Goal: Ask a question

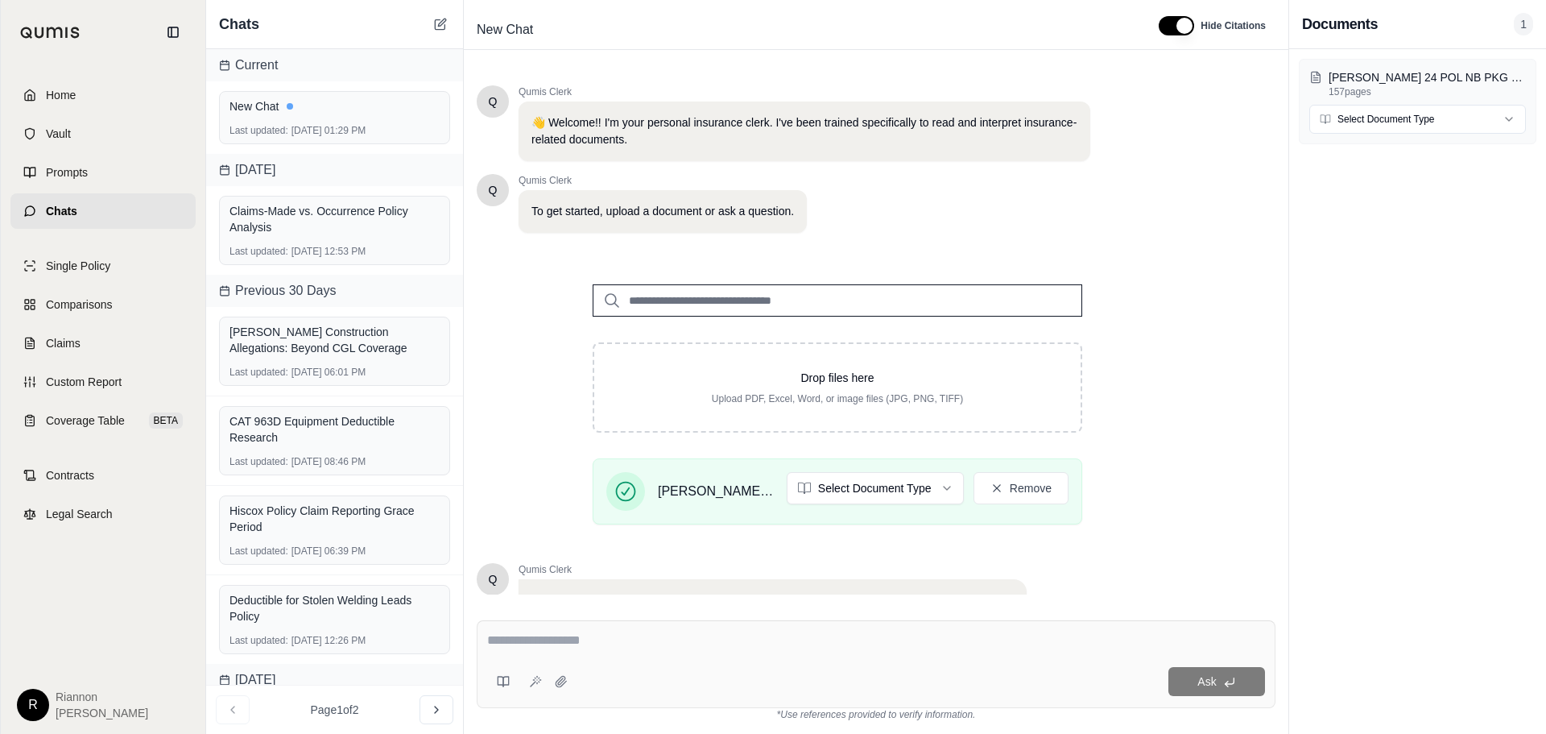
scroll to position [136, 0]
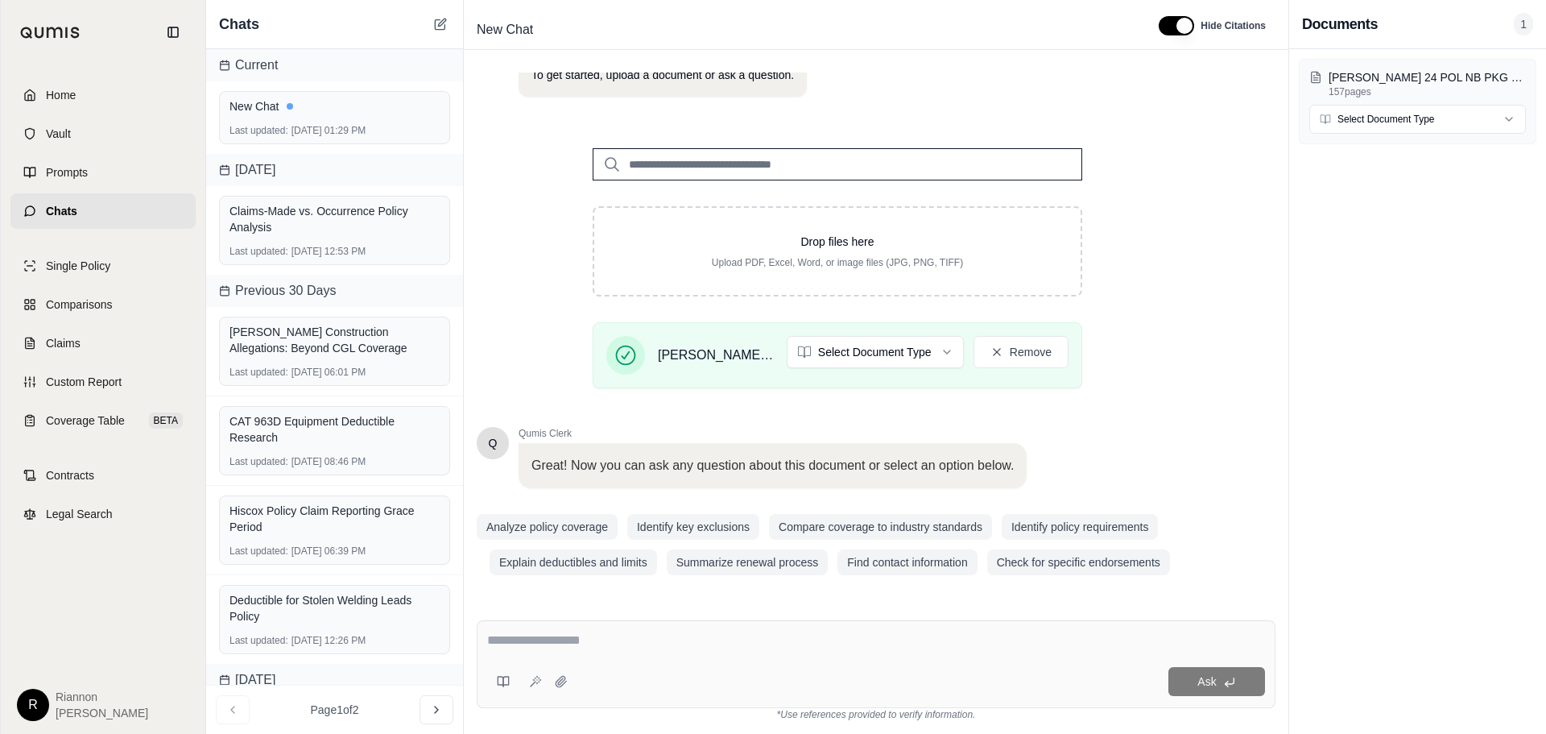
click at [536, 640] on textarea at bounding box center [876, 640] width 778 height 19
click at [507, 634] on textarea at bounding box center [876, 640] width 778 height 19
type textarea "*"
type textarea "**********"
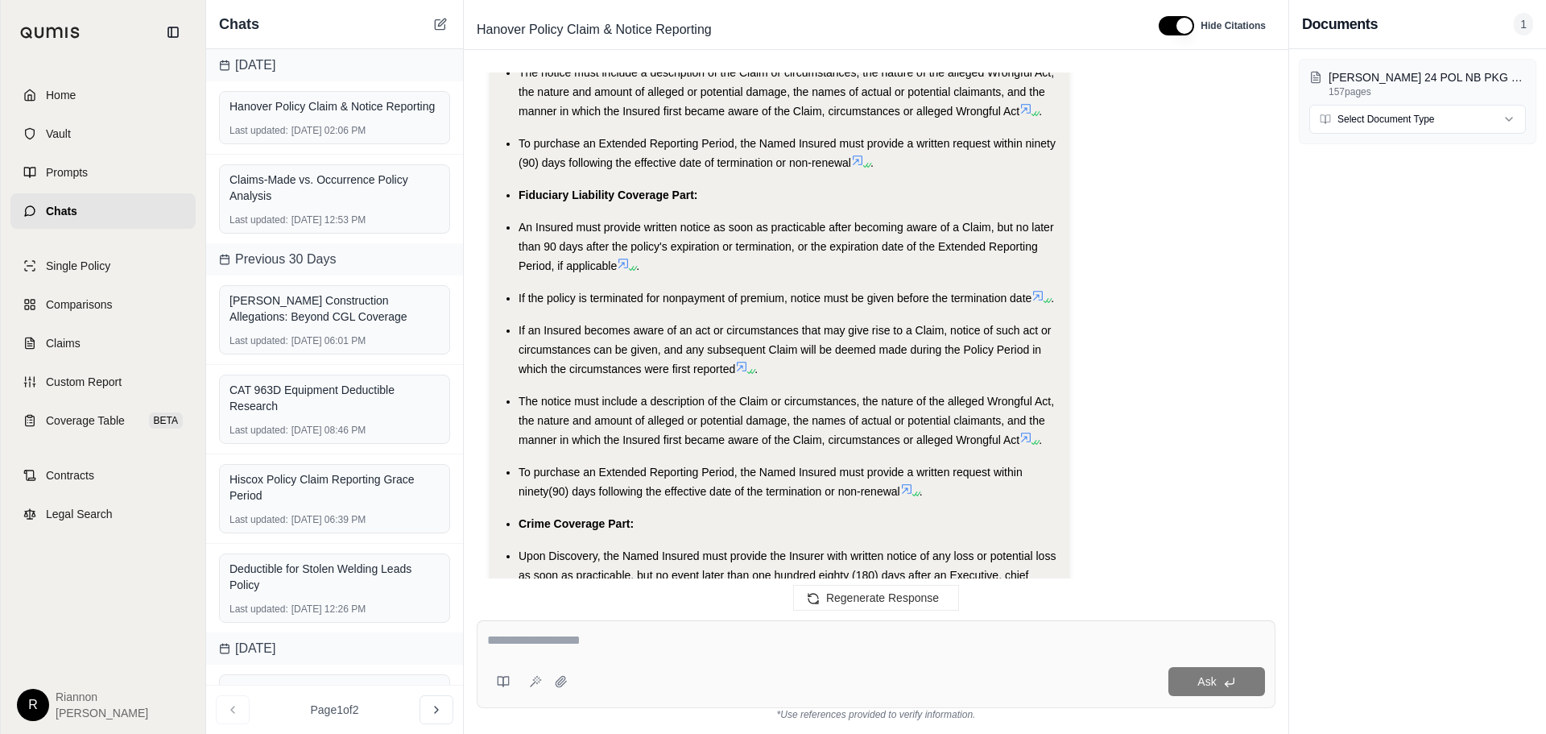
scroll to position [5324, 0]
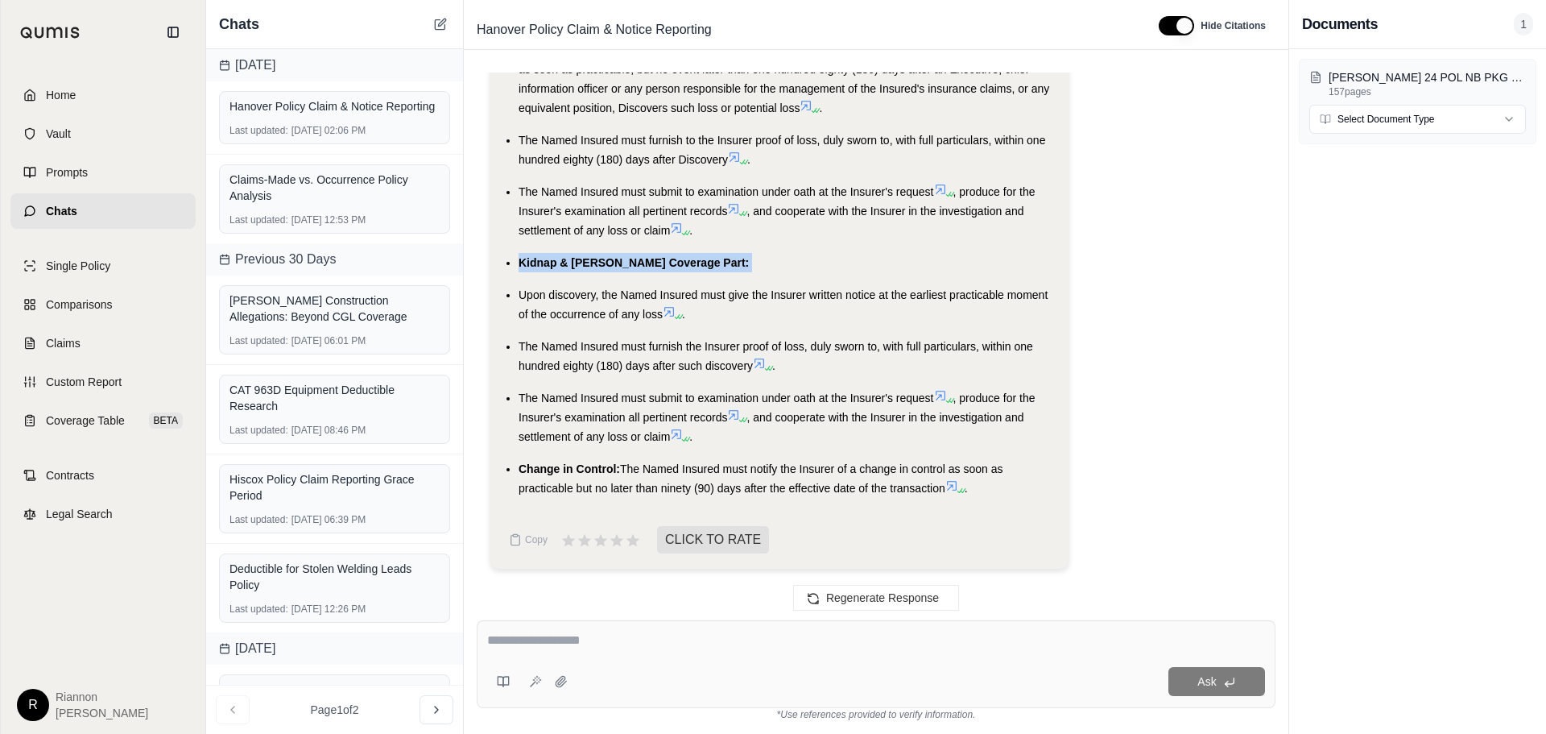
drag, startPoint x: 521, startPoint y: 264, endPoint x: 553, endPoint y: 277, distance: 34.0
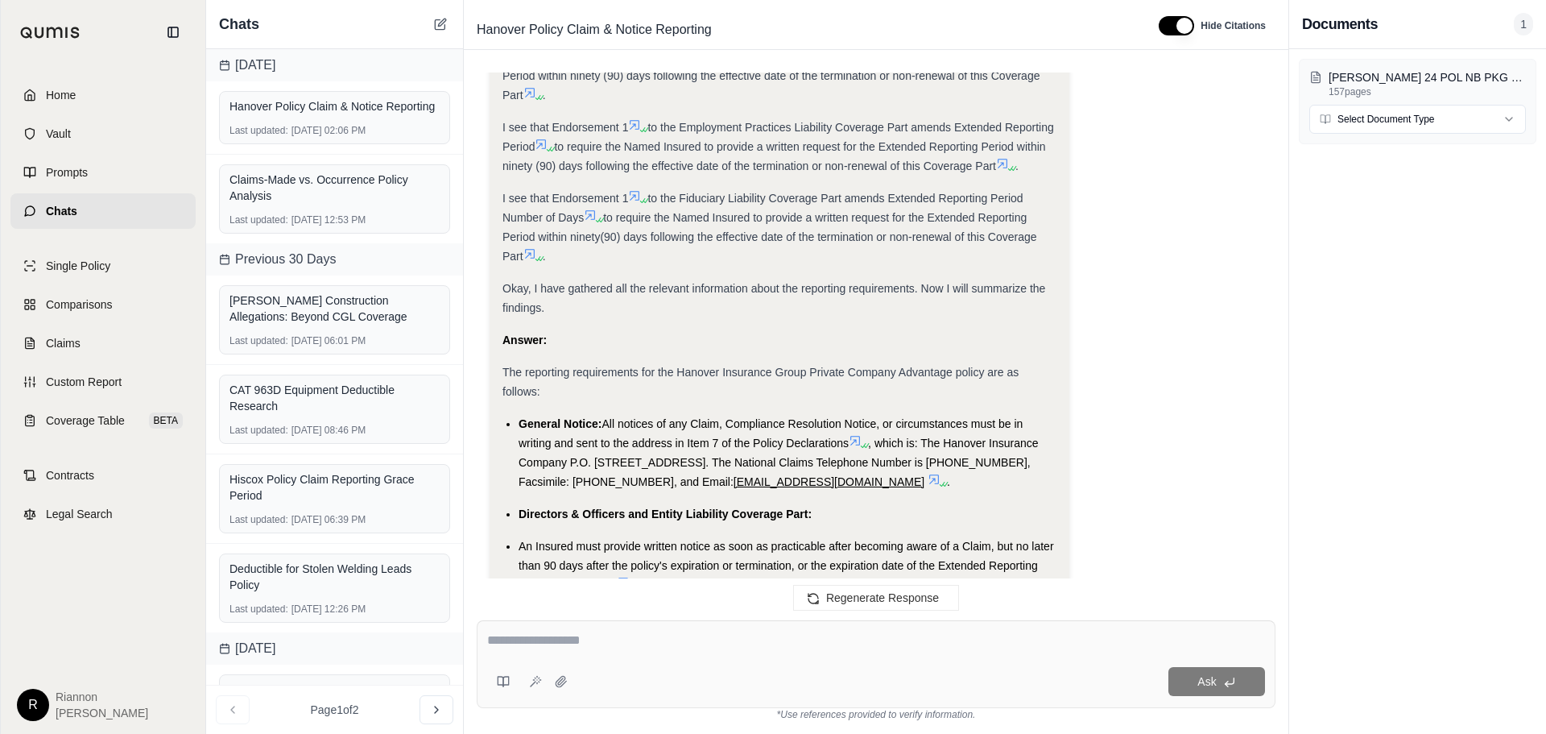
scroll to position [3794, 0]
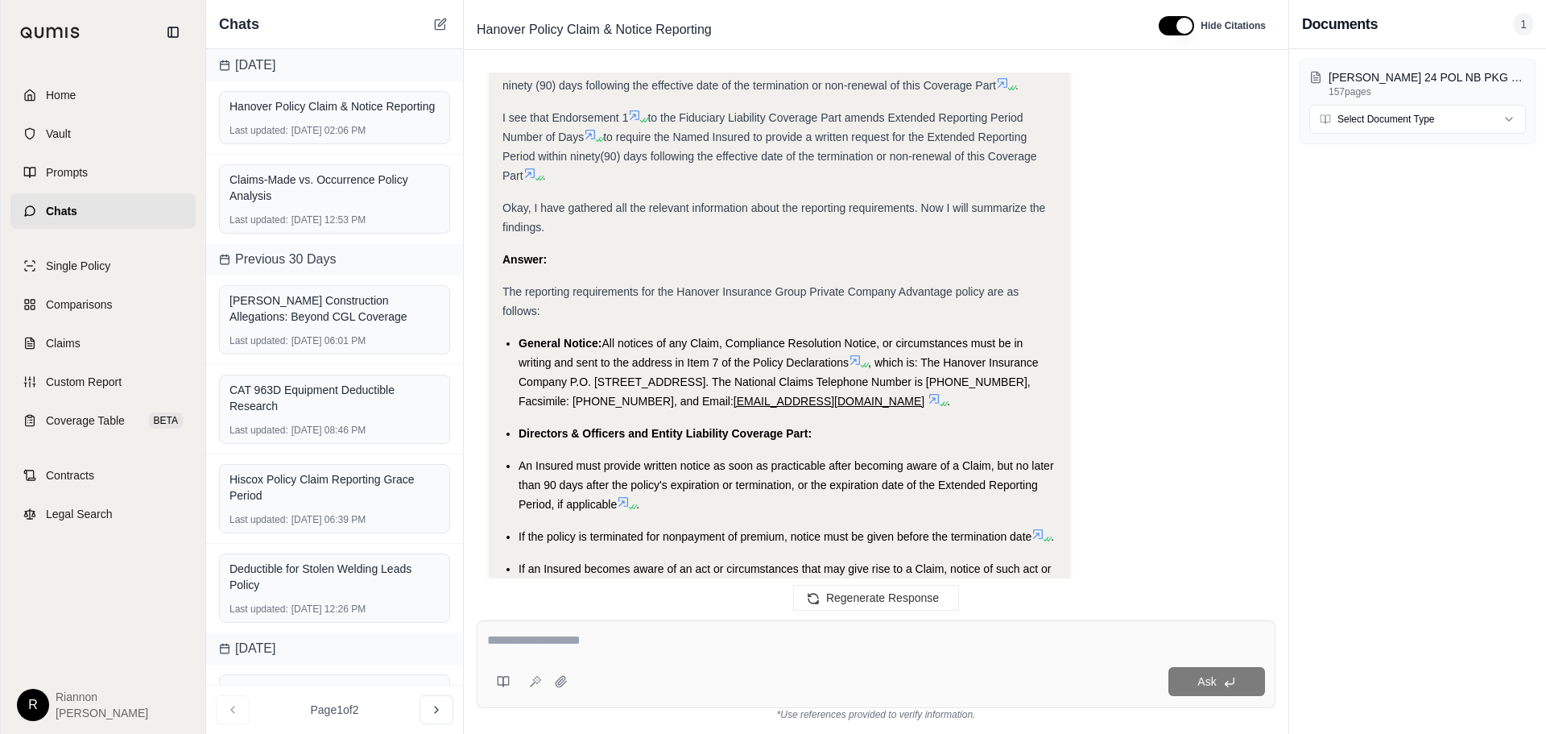
click at [567, 657] on div "Ask" at bounding box center [876, 664] width 799 height 88
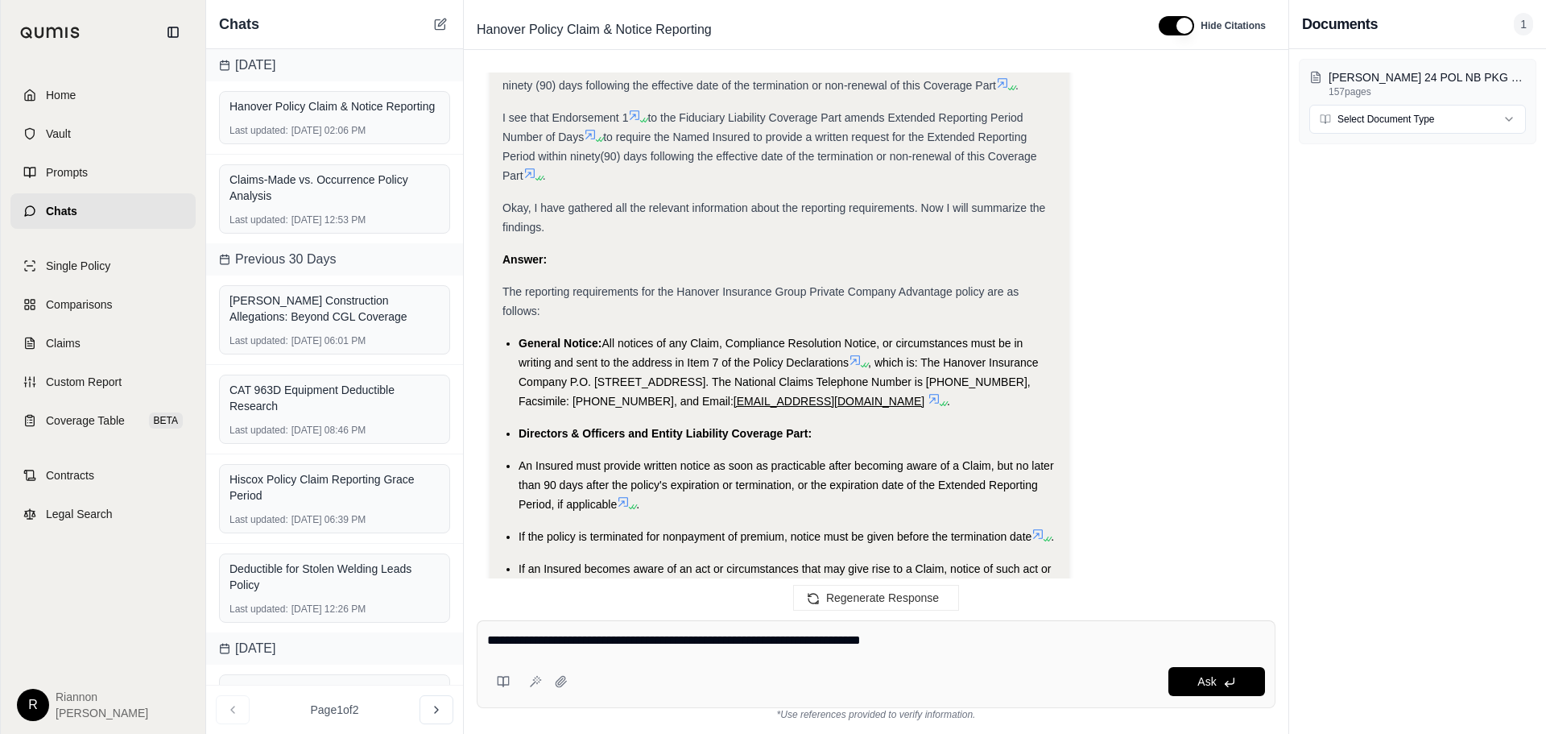
type textarea "**********"
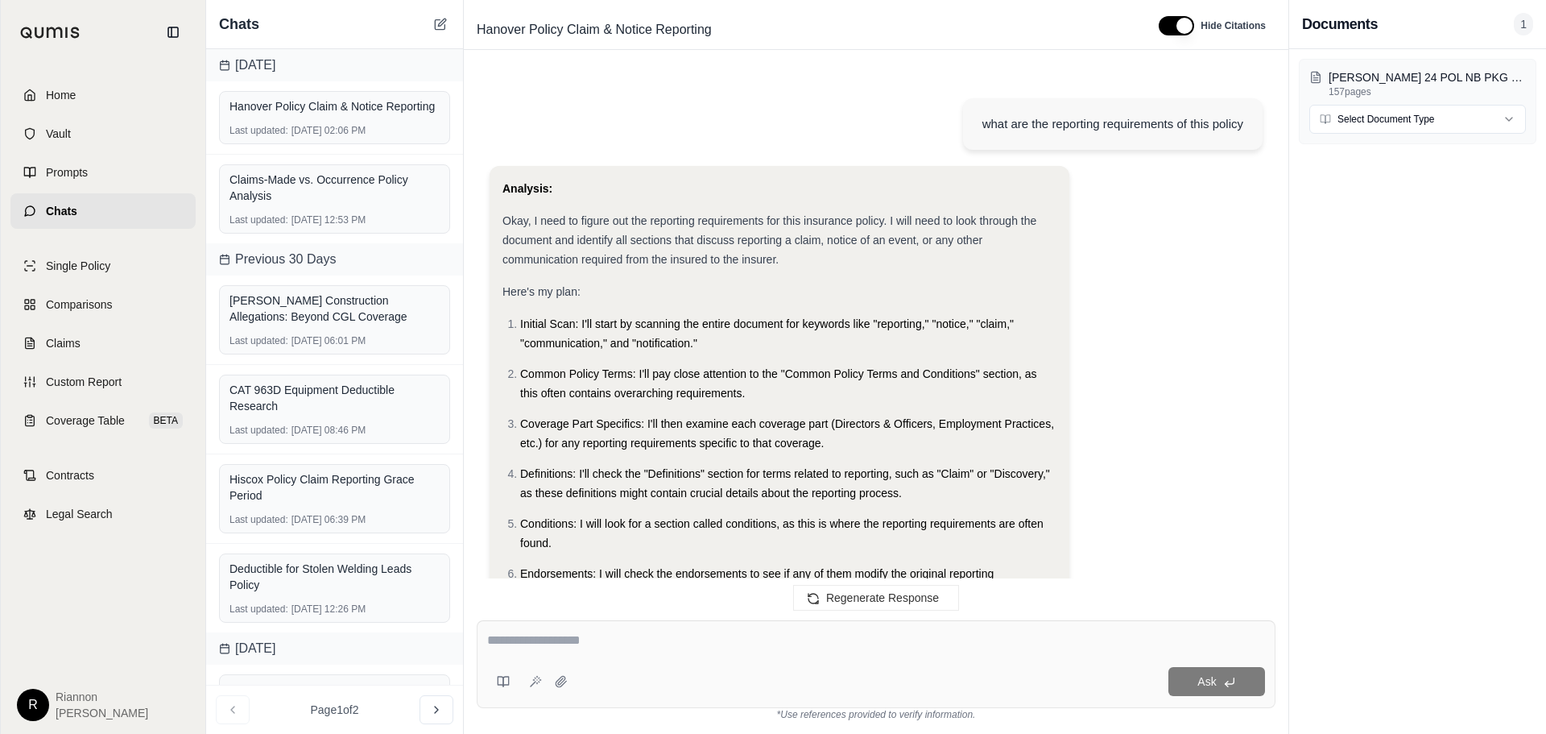
scroll to position [6930, 0]
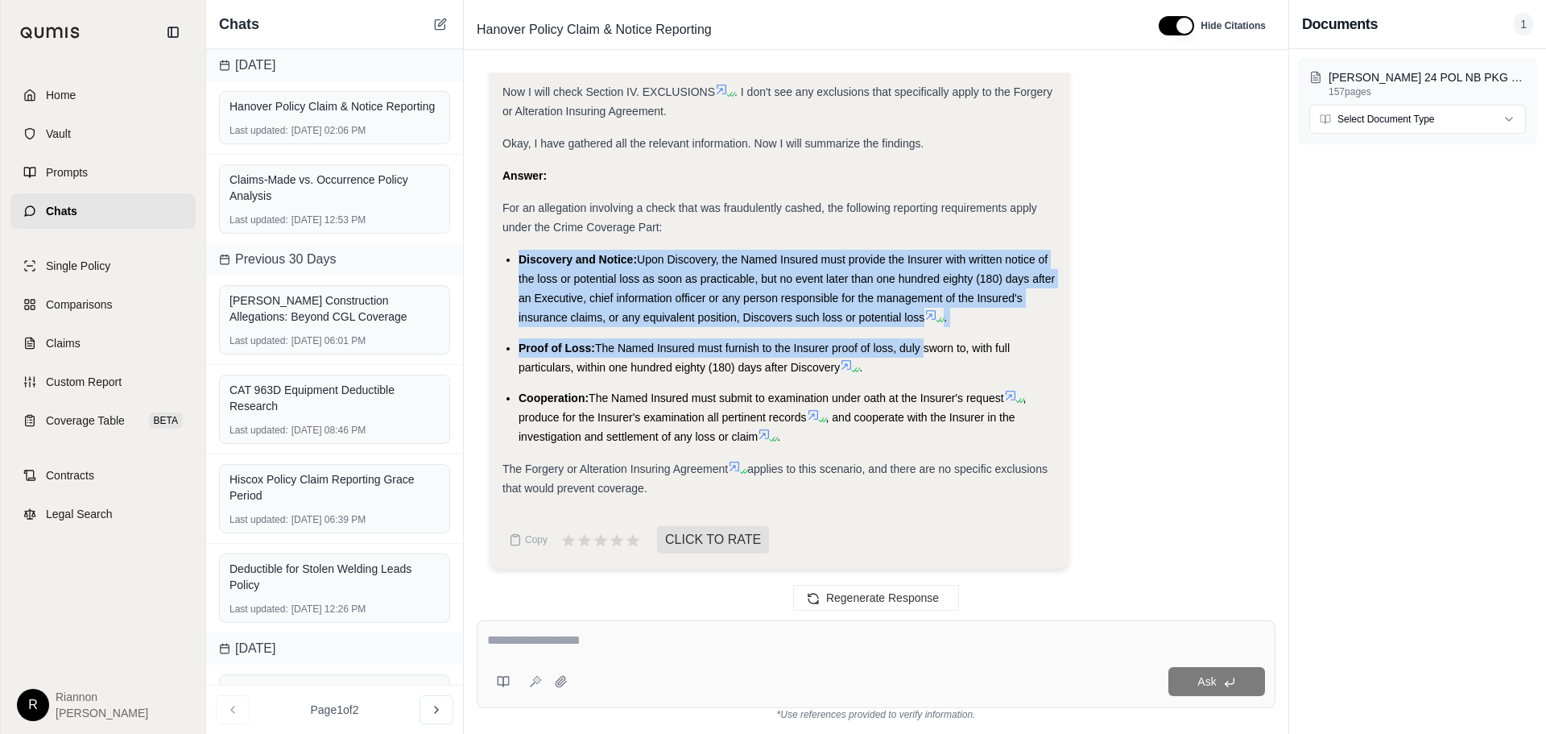
drag, startPoint x: 516, startPoint y: 256, endPoint x: 921, endPoint y: 327, distance: 411.3
click at [921, 327] on ul "Discovery and Notice: Upon Discovery, the Named Insured must provide the Insure…" at bounding box center [780, 348] width 554 height 197
click at [931, 315] on icon at bounding box center [931, 314] width 13 height 13
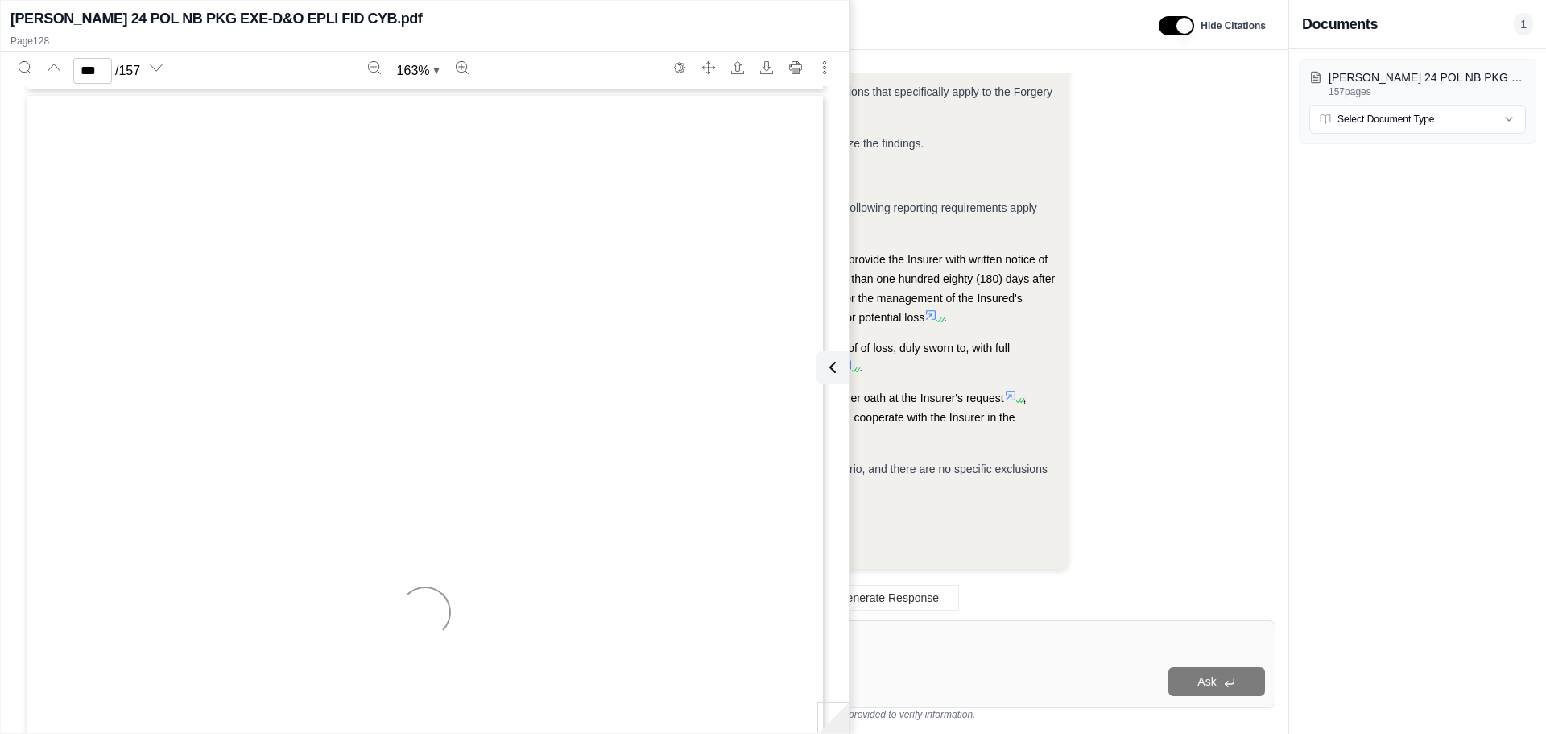
type input "***"
click at [1382, 205] on div "[PERSON_NAME] 24 POL NB PKG EXE-D&O EPLI FID CYB.pdf 157 pages Select Document …" at bounding box center [1417, 391] width 257 height 685
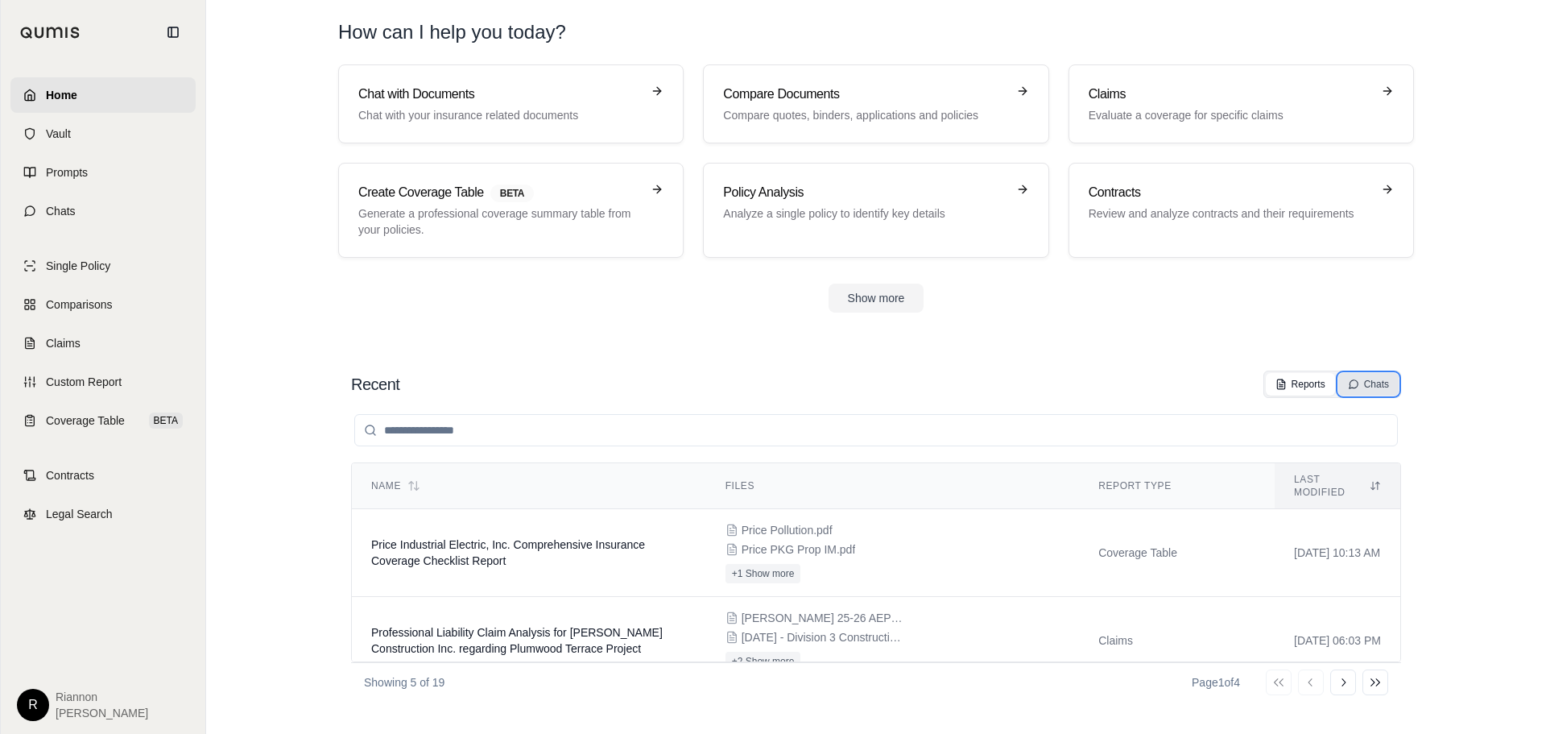
click at [1376, 384] on div "Chats" at bounding box center [1368, 384] width 41 height 13
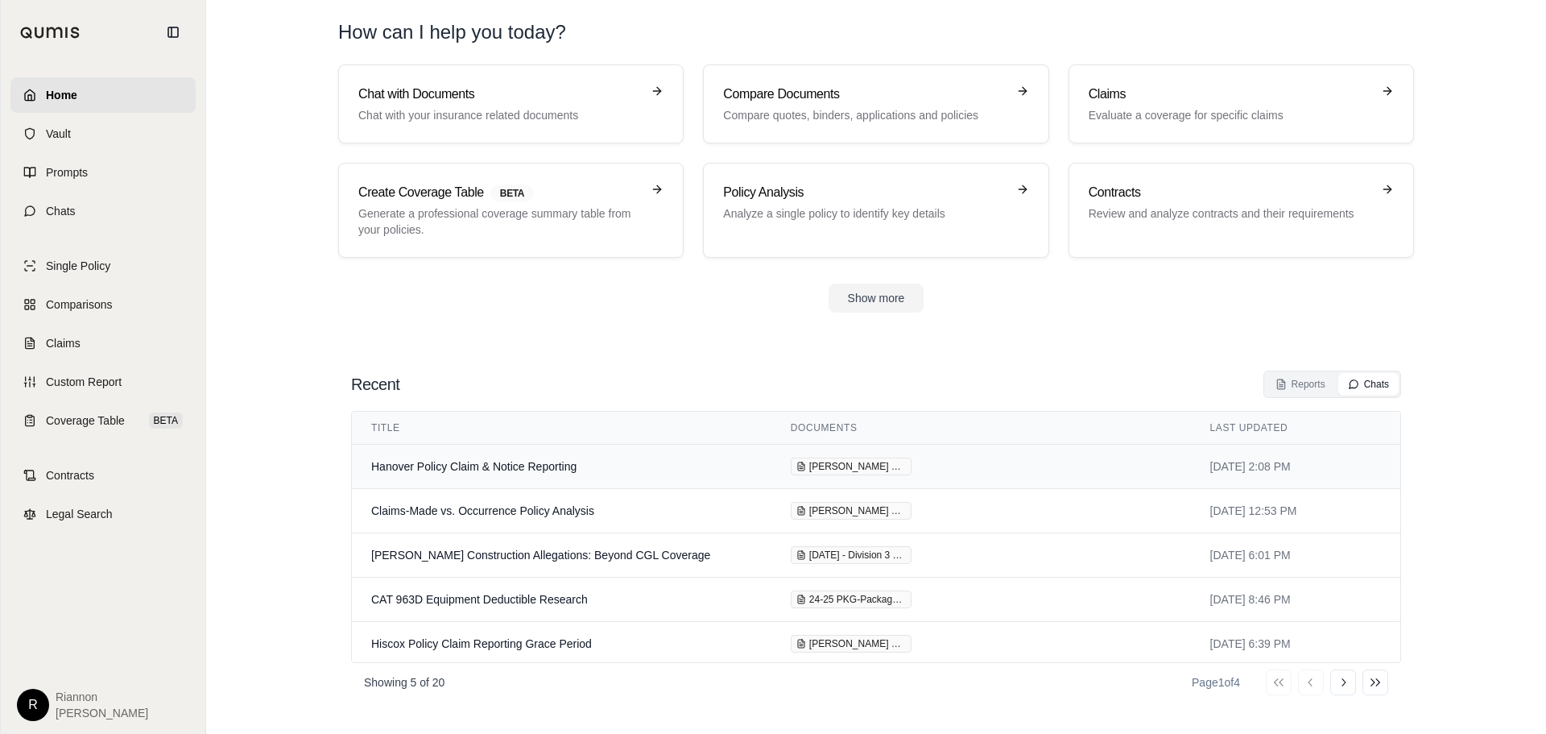
click at [490, 465] on td "Hanover Policy Claim & Notice Reporting" at bounding box center [562, 467] width 420 height 44
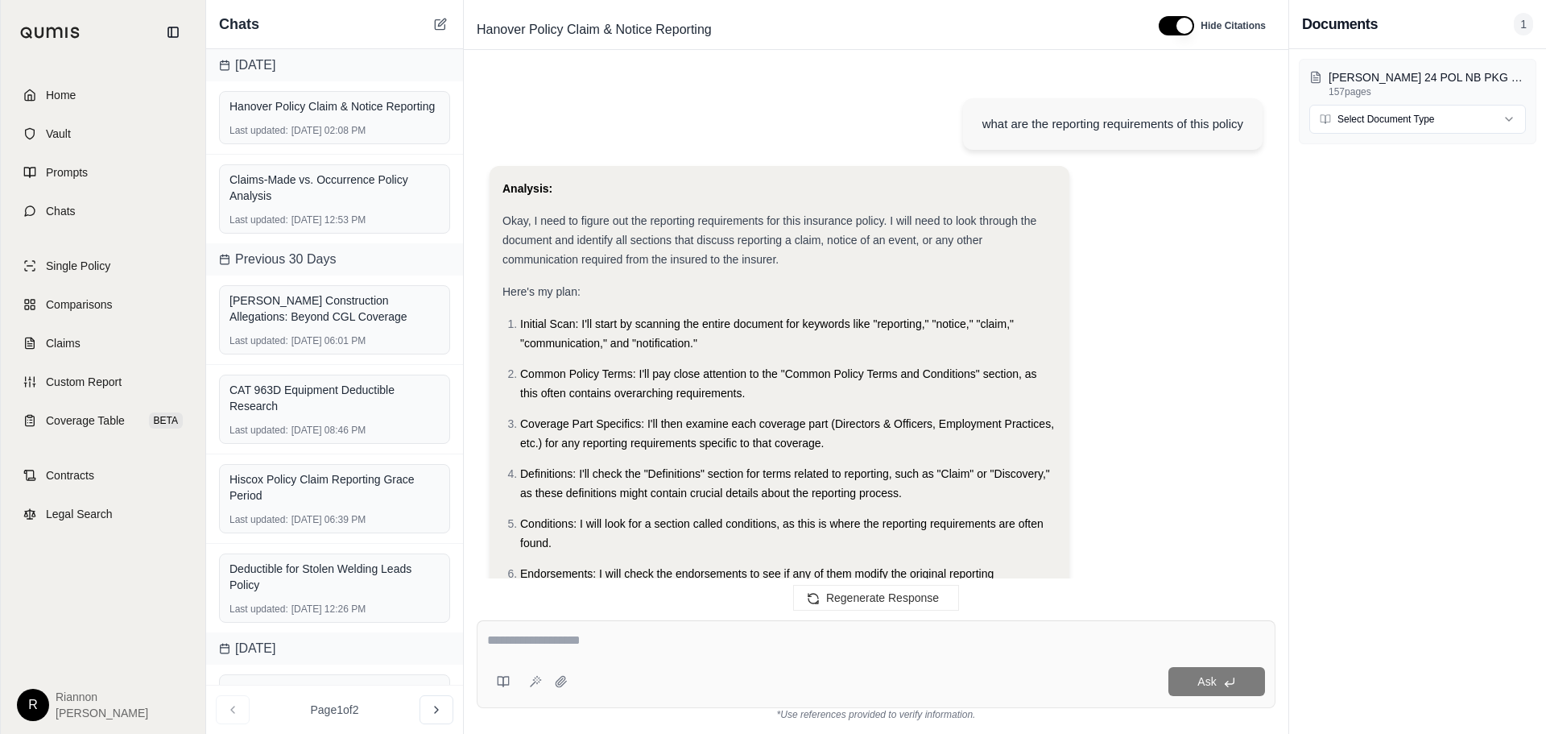
scroll to position [6930, 0]
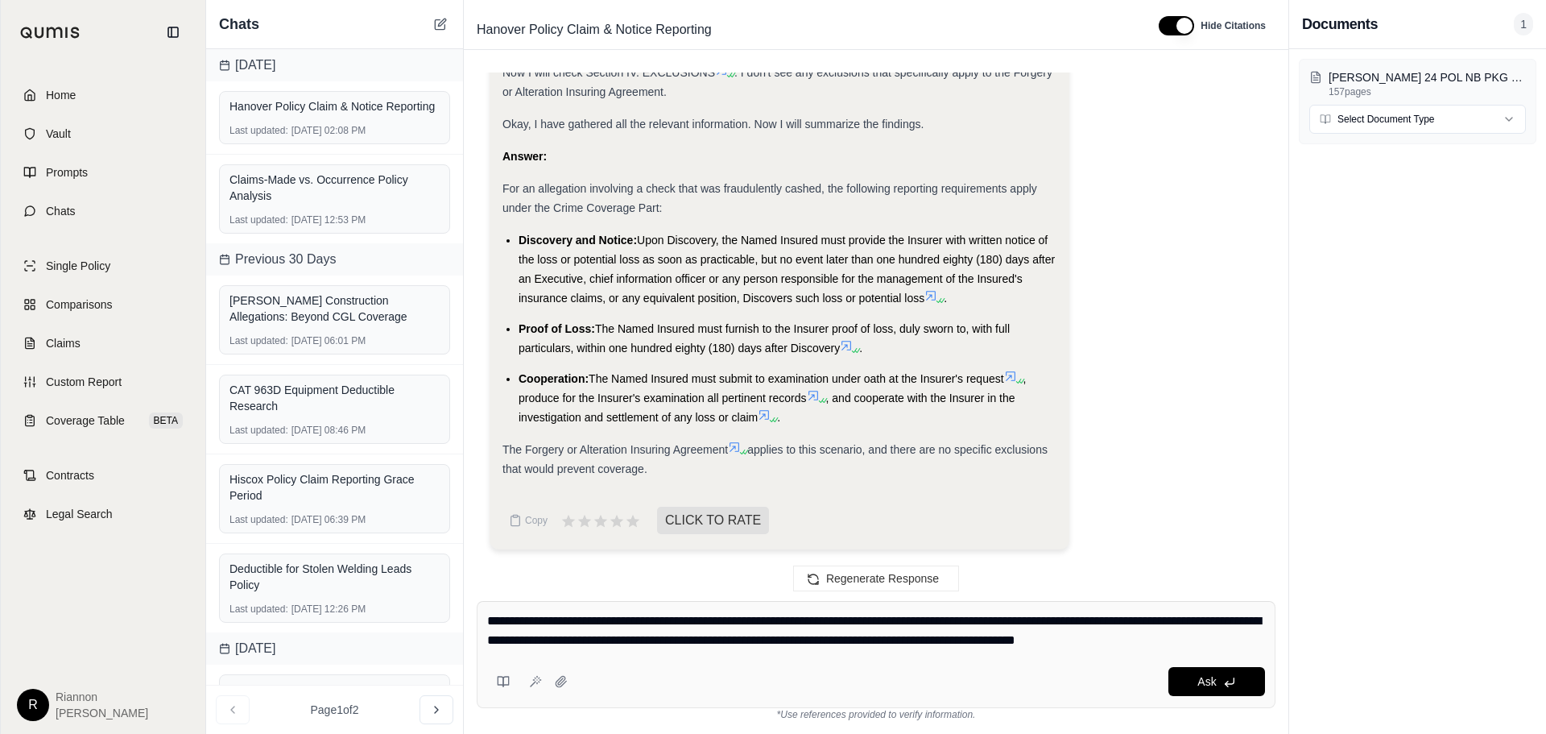
type textarea "**********"
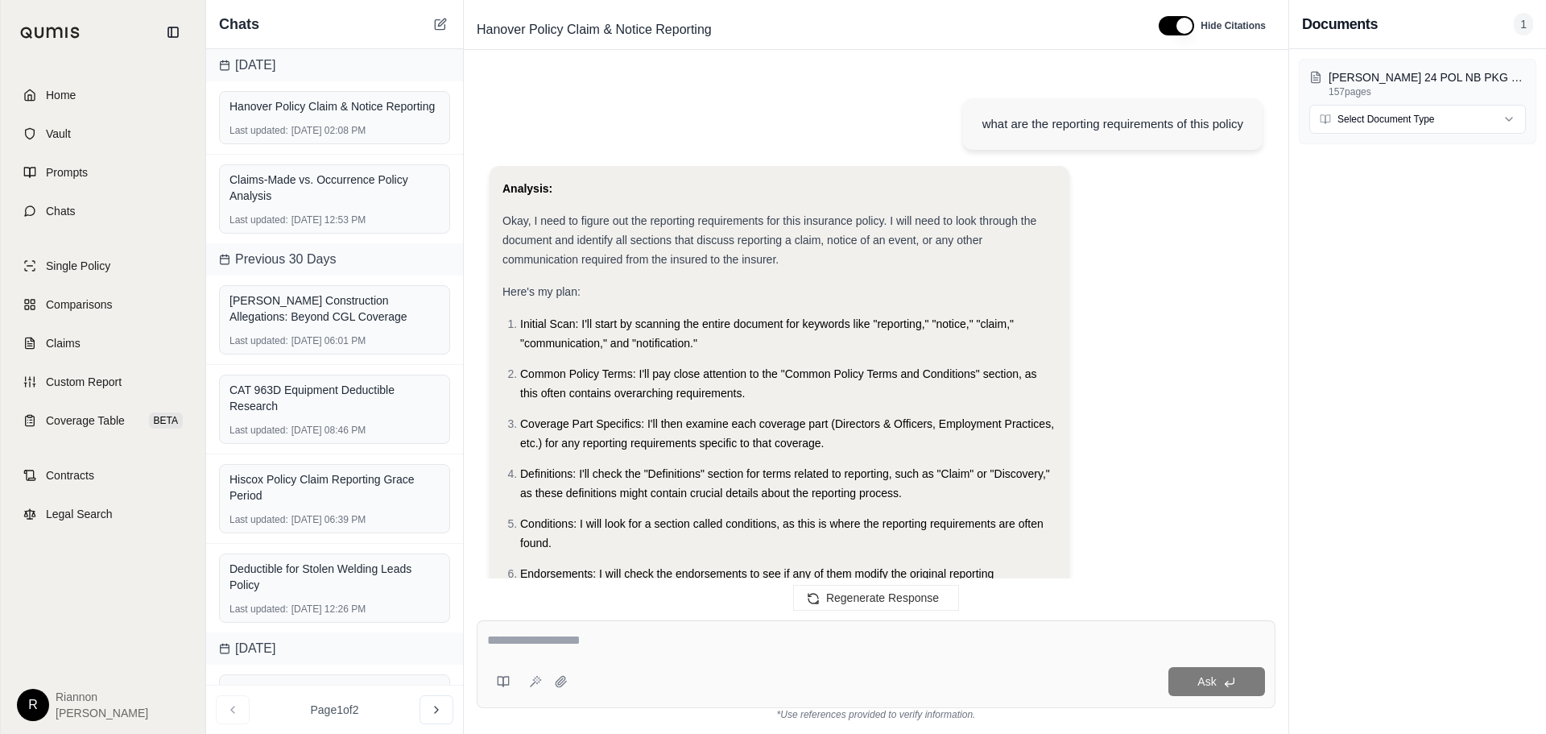
scroll to position [9083, 0]
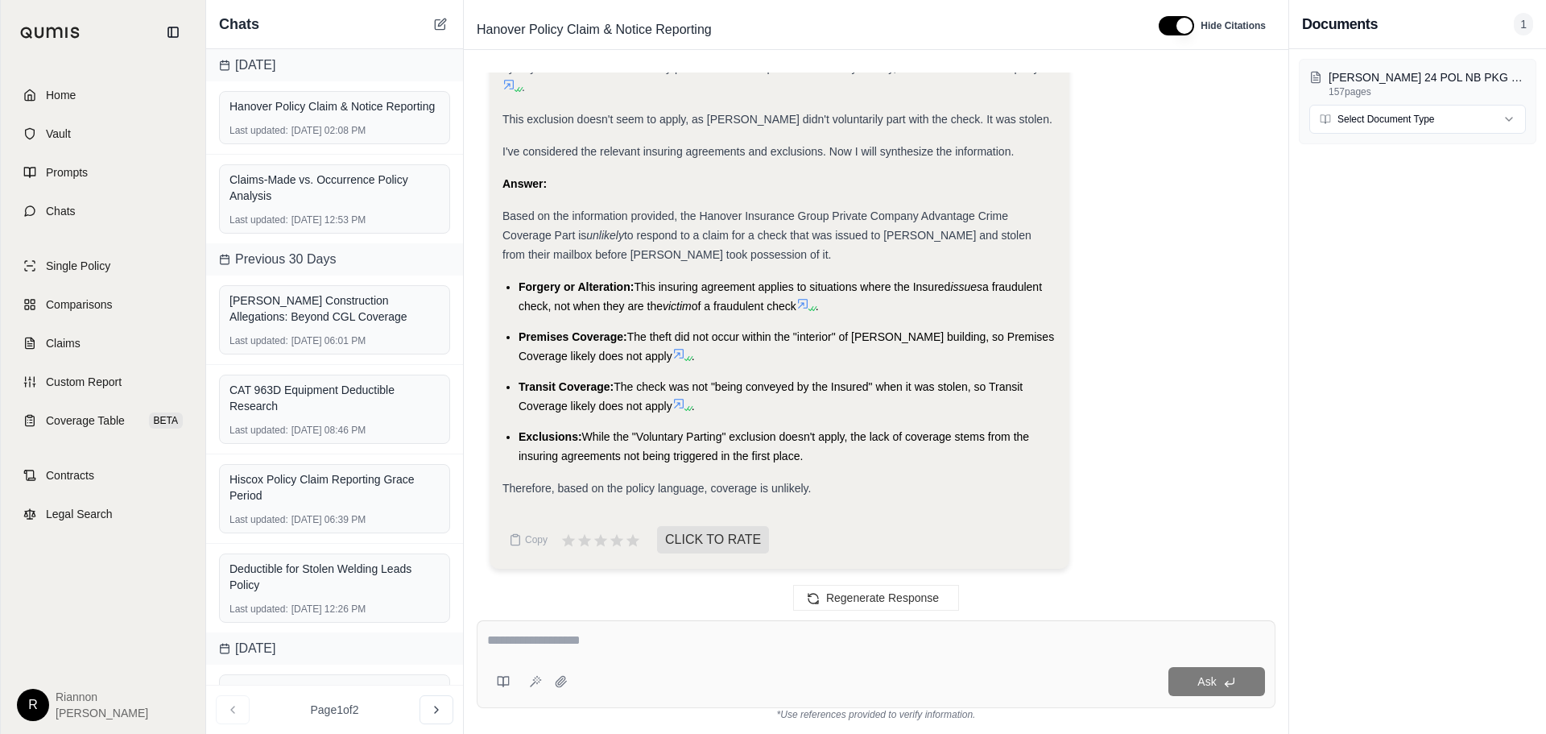
drag, startPoint x: 500, startPoint y: 182, endPoint x: 876, endPoint y: 460, distance: 467.6
copy div "Answer: Based on the information provided, the Hanover Insurance Group Private …"
